Goal: Answer question/provide support

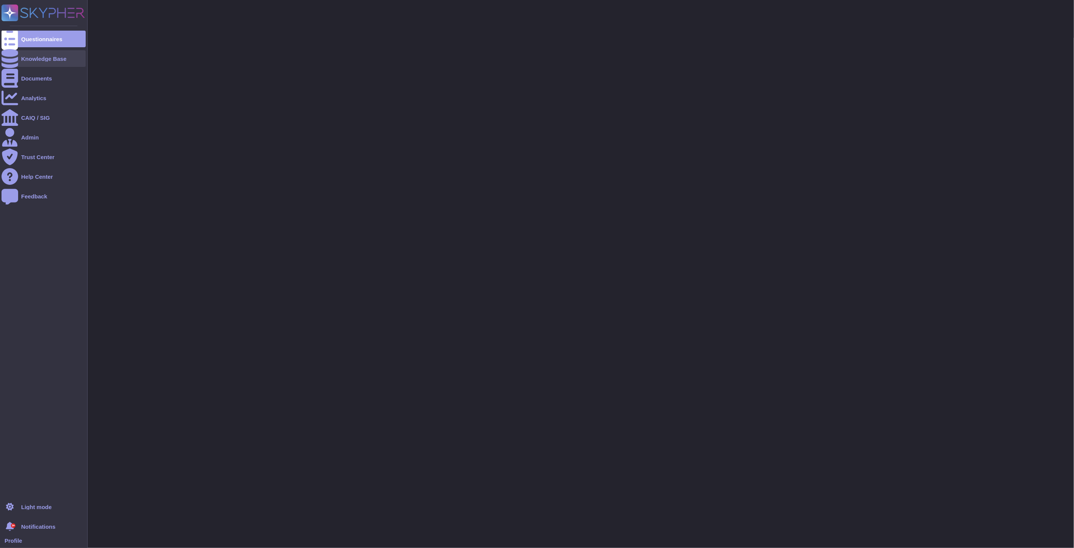
click at [18, 62] on div "Knowledge Base" at bounding box center [44, 58] width 84 height 17
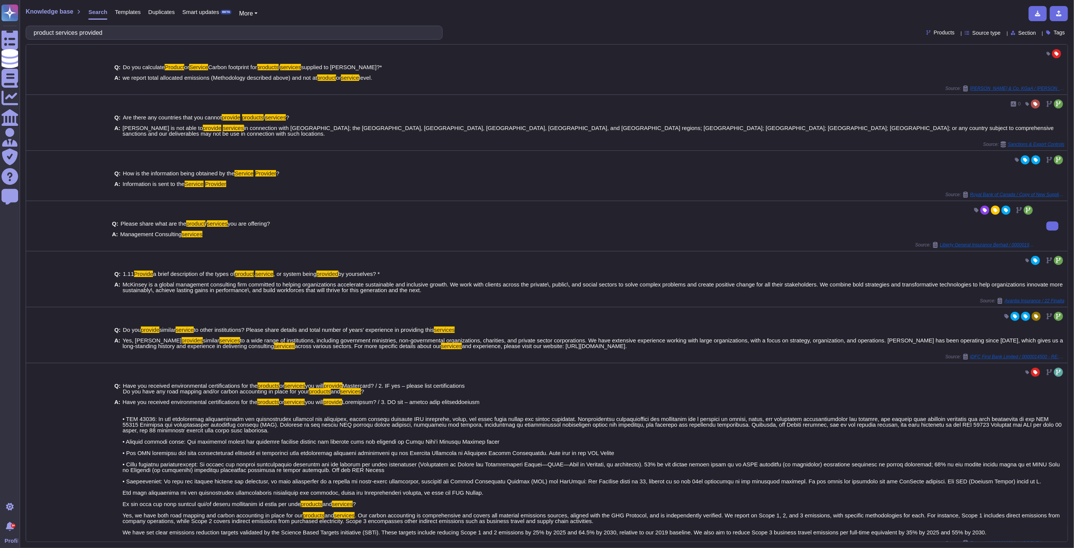
click at [160, 233] on div "Q: Please share what are the product / services you are offering? A: Management…" at bounding box center [573, 229] width 923 height 26
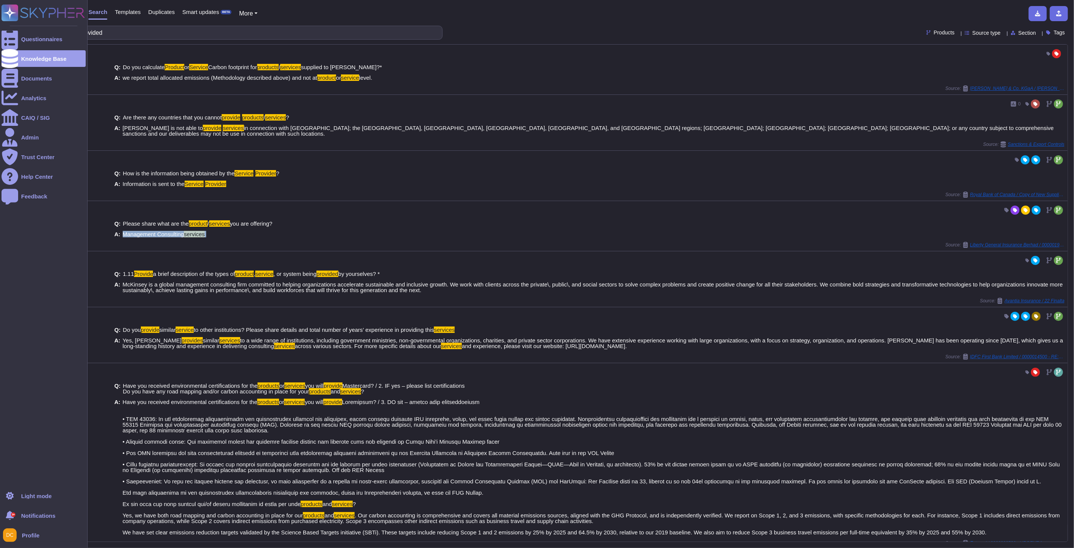
copy span "Management Consulting services"
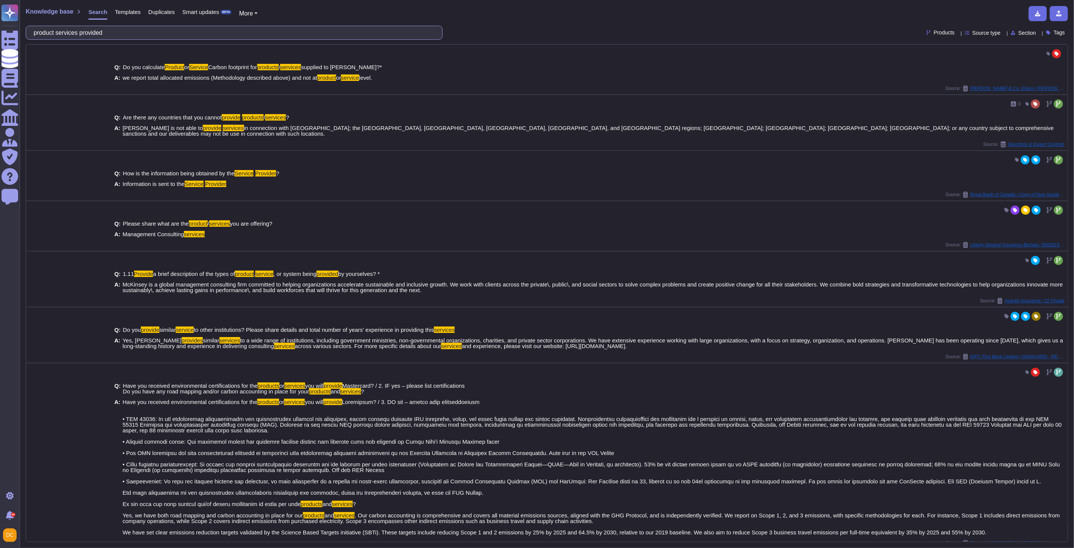
click at [122, 37] on input "product services provided" at bounding box center [232, 32] width 405 height 13
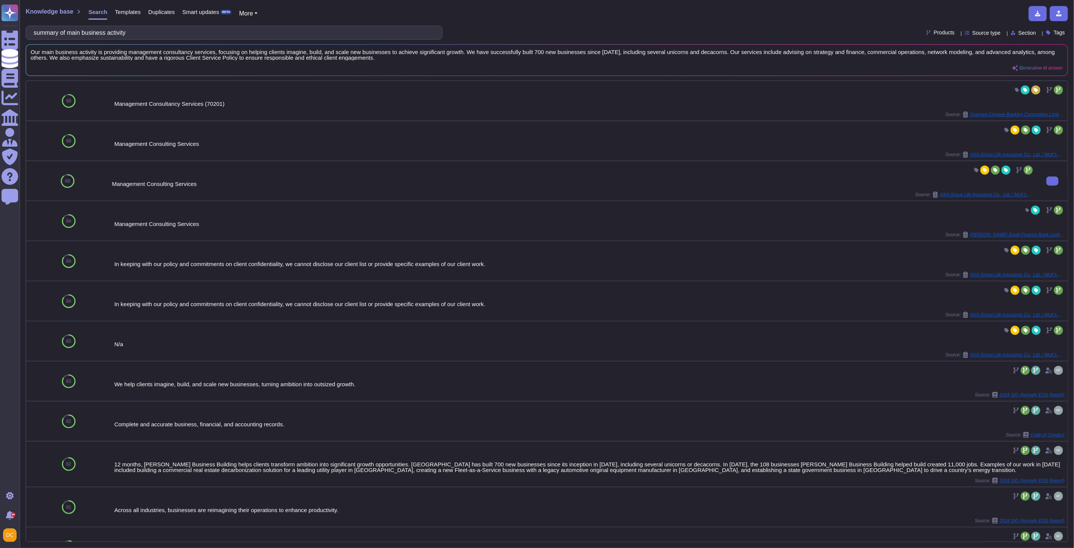
click at [150, 190] on div "Management Consulting Services Source: AXA Group Life Insurance Co., Ltd. / McK…" at bounding box center [573, 181] width 923 height 34
click at [154, 187] on div "Management Consulting Services" at bounding box center [573, 184] width 923 height 6
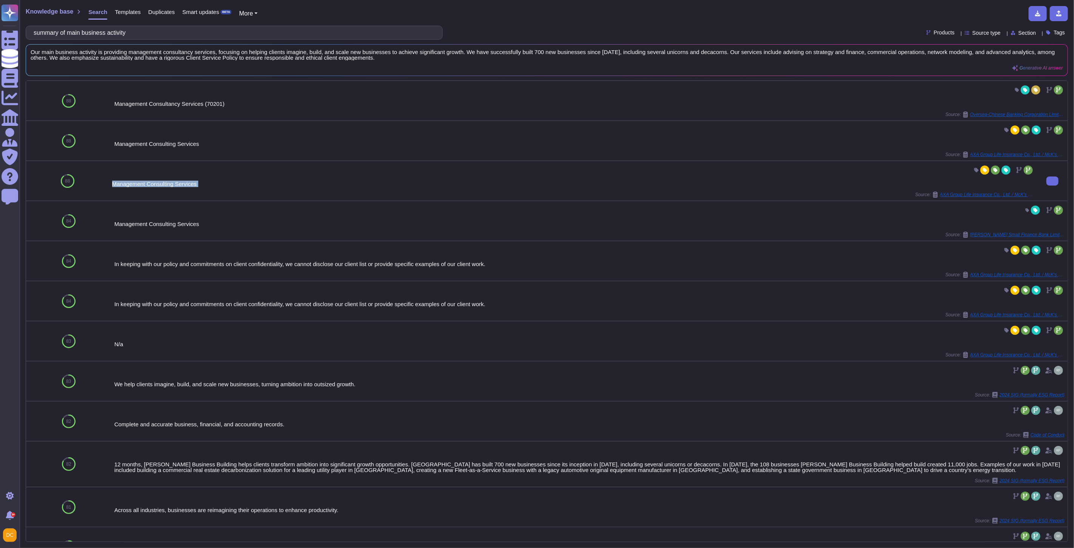
click at [154, 187] on div "Management Consulting Services" at bounding box center [573, 184] width 923 height 6
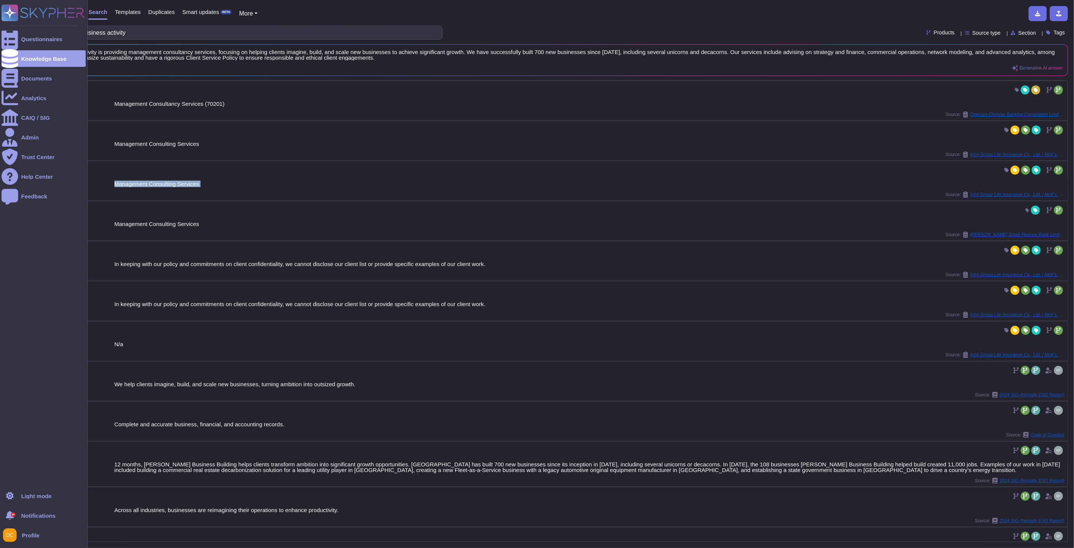
copy div "Management Consulting Services"
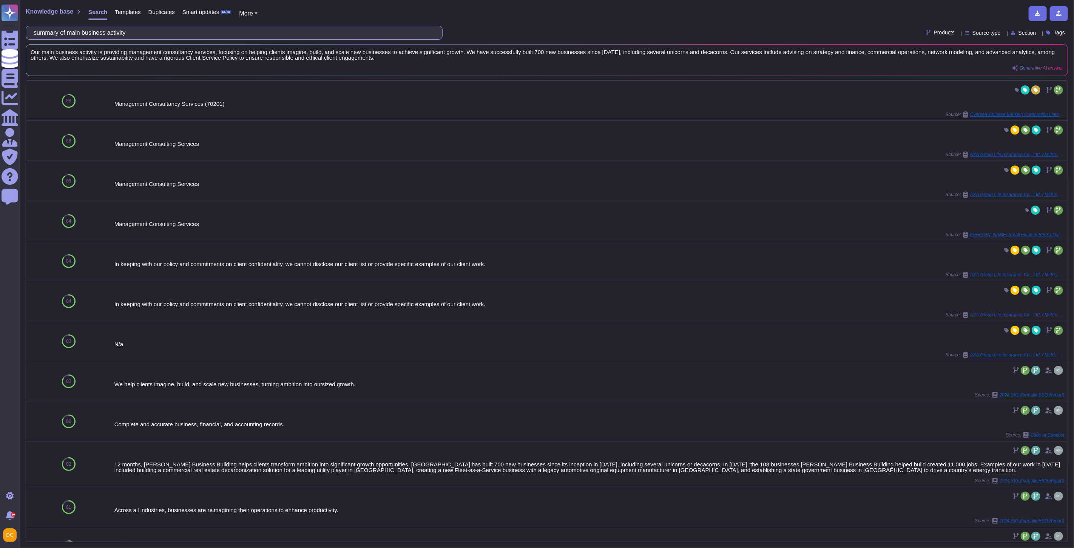
click at [78, 36] on input "summary of main business activity" at bounding box center [232, 32] width 405 height 13
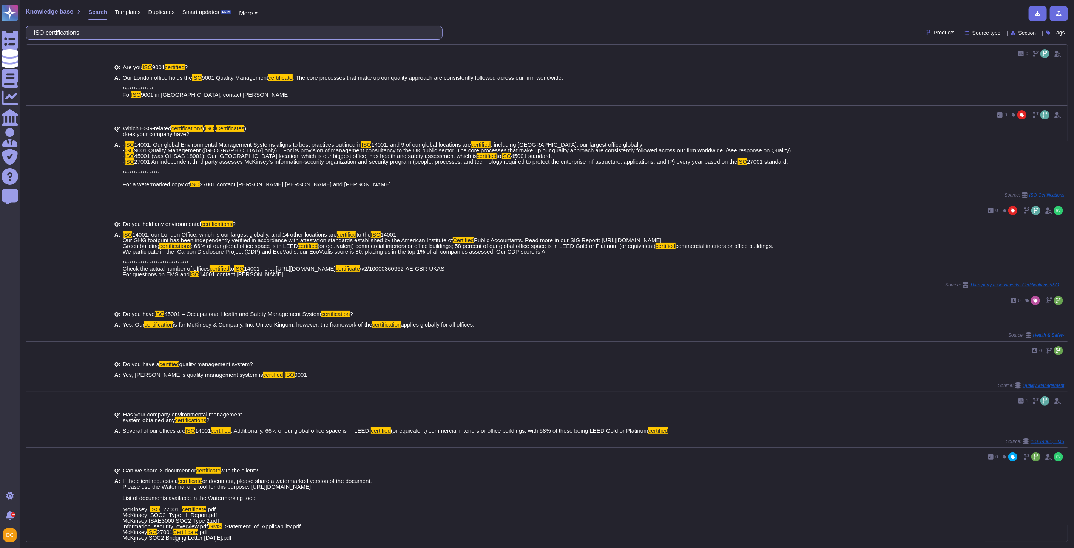
click at [43, 31] on input "ISO certifications" at bounding box center [232, 32] width 405 height 13
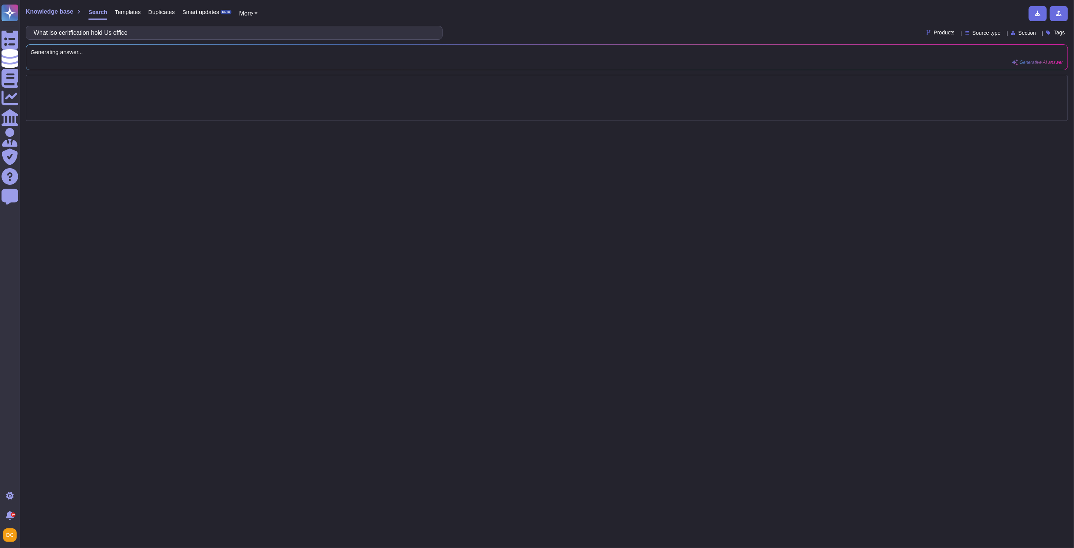
type input "What iso certification hold Us office"
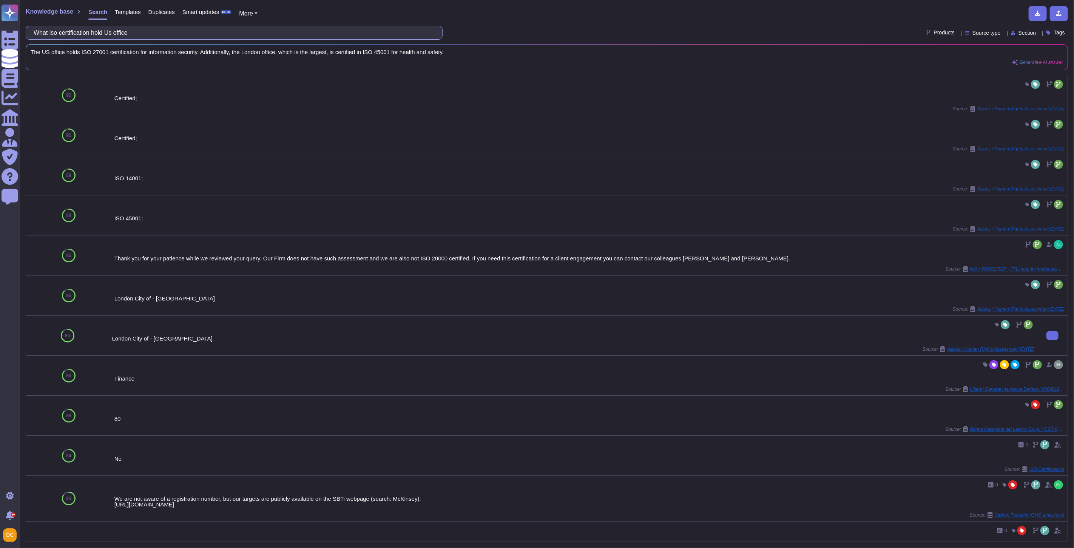
scroll to position [126, 0]
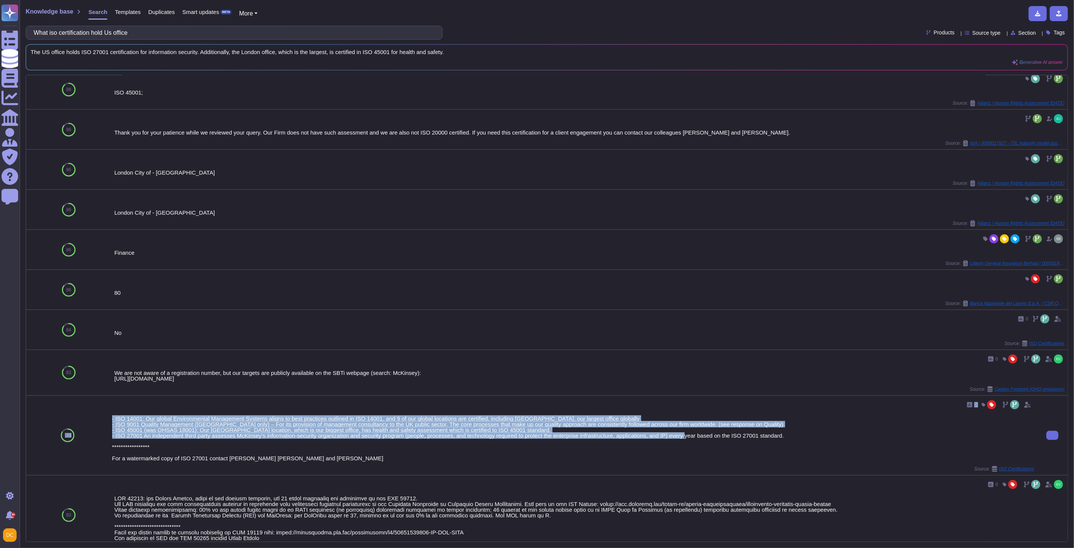
drag, startPoint x: 794, startPoint y: 437, endPoint x: 107, endPoint y: 418, distance: 687.5
click at [107, 418] on div "**********" at bounding box center [547, 436] width 1042 height 80
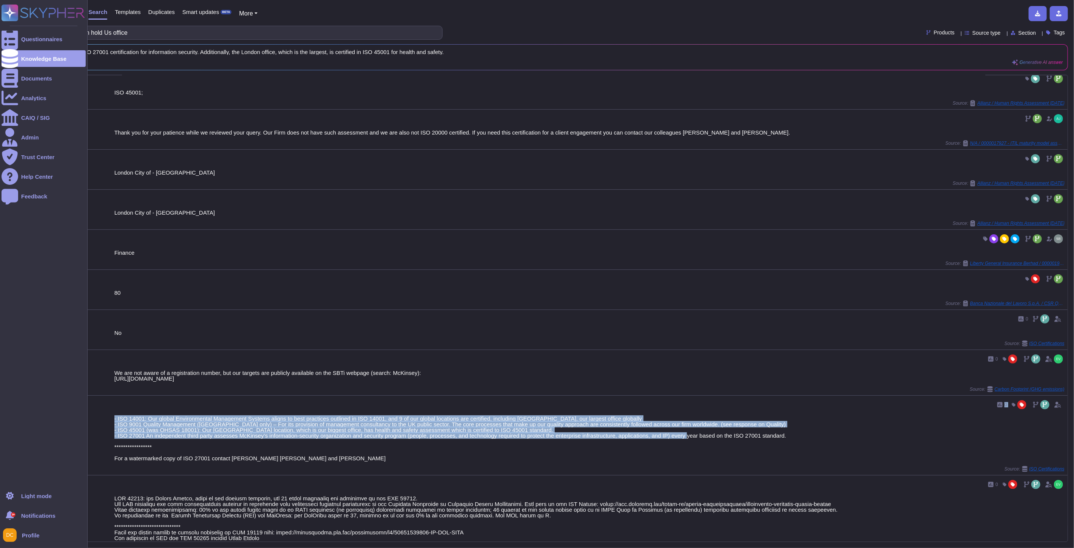
copy div "83 0 - ISO 14001: Our global Environmental Management Systems aligns to best pr…"
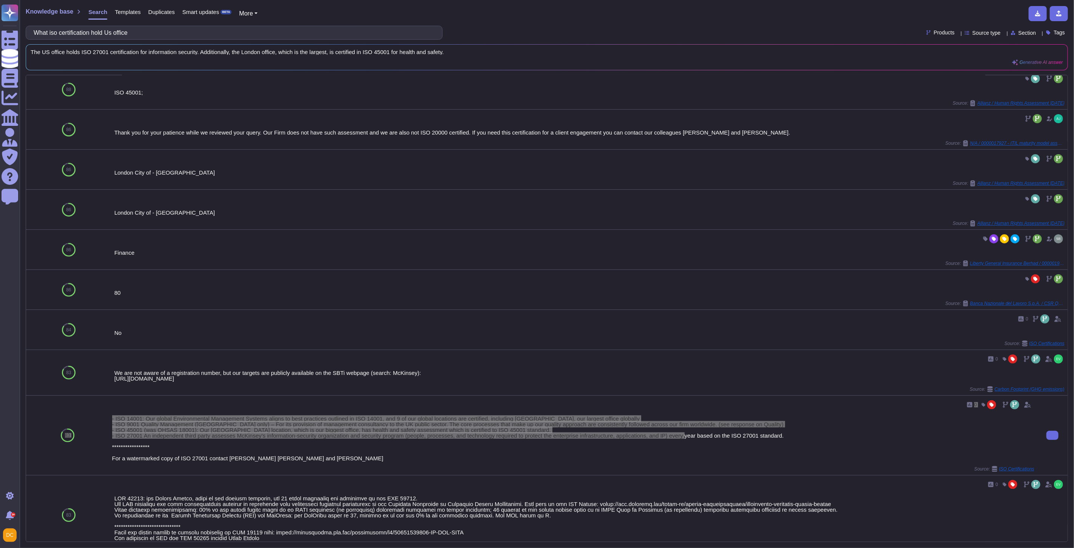
scroll to position [210, 0]
